Goal: Connect with others: Connect with others

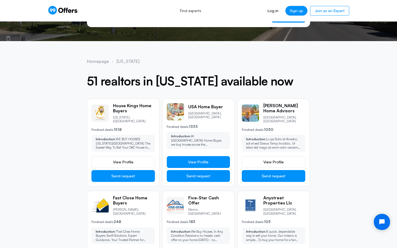
click at [196, 159] on span "View Profile" at bounding box center [198, 161] width 20 height 5
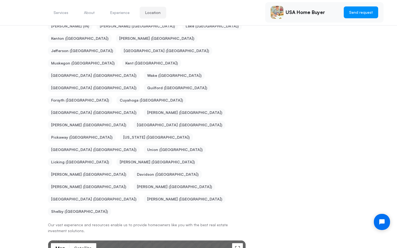
scroll to position [322, 0]
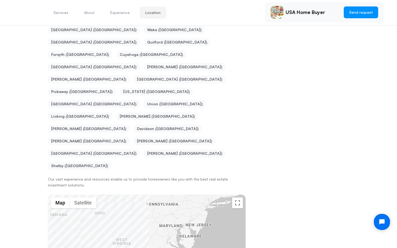
drag, startPoint x: 215, startPoint y: 89, endPoint x: 164, endPoint y: 48, distance: 65.0
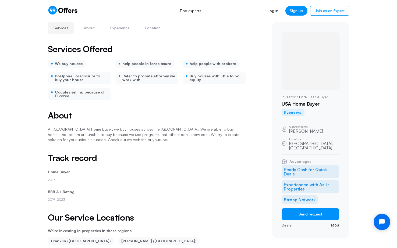
scroll to position [0, 0]
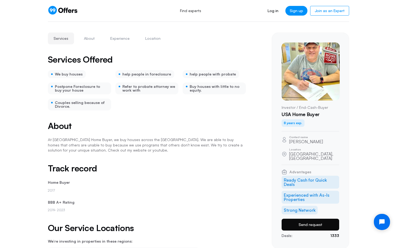
click at [310, 219] on button "Send request" at bounding box center [309, 225] width 57 height 12
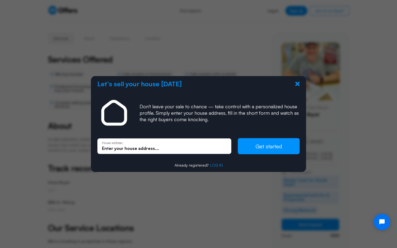
click at [298, 82] on icon at bounding box center [297, 84] width 4 height 4
